Goal: Information Seeking & Learning: Understand process/instructions

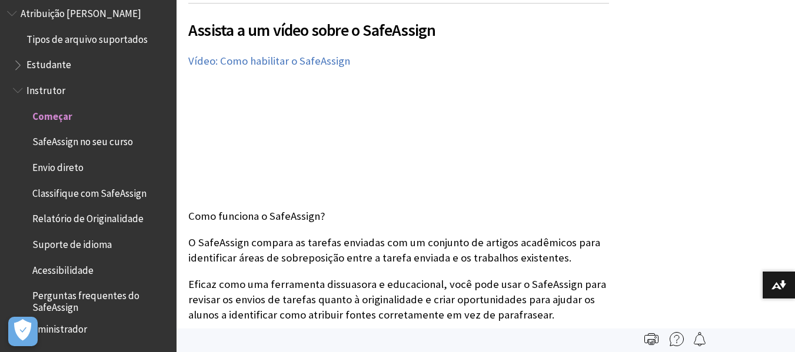
scroll to position [361, 0]
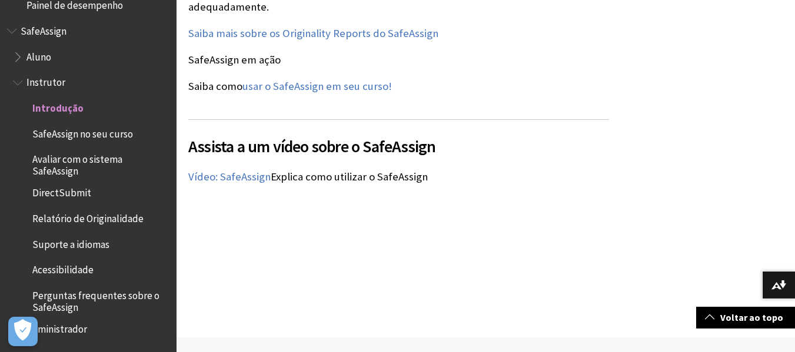
scroll to position [1647, 0]
